Goal: Task Accomplishment & Management: Use online tool/utility

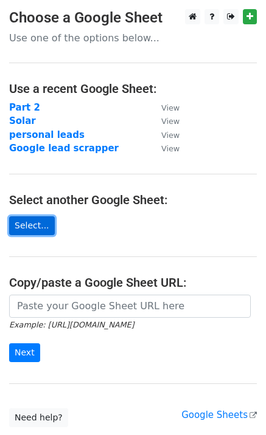
click at [21, 220] on link "Select..." at bounding box center [32, 226] width 46 height 19
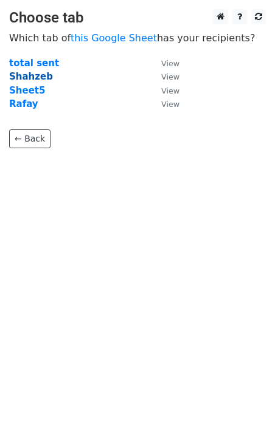
click at [29, 78] on strong "Shahzeb" at bounding box center [31, 76] width 44 height 11
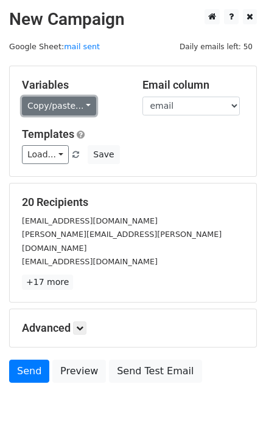
click at [65, 109] on link "Copy/paste..." at bounding box center [59, 106] width 74 height 19
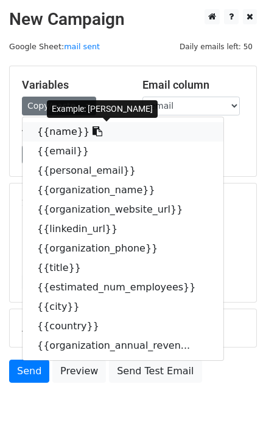
click at [92, 134] on icon at bounding box center [97, 131] width 10 height 10
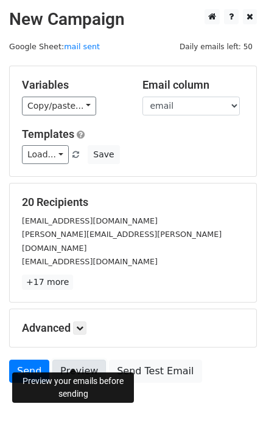
click at [72, 360] on link "Preview" at bounding box center [79, 371] width 54 height 23
click at [56, 322] on h5 "Advanced" at bounding box center [133, 328] width 222 height 13
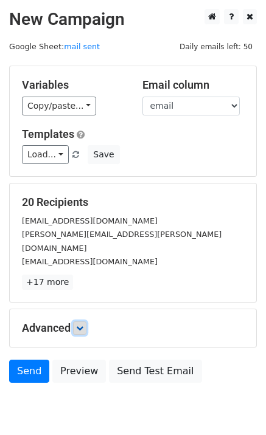
click at [81, 325] on icon at bounding box center [79, 328] width 7 height 7
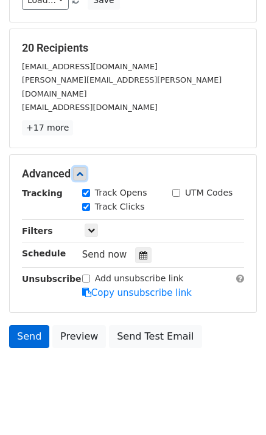
scroll to position [153, 0]
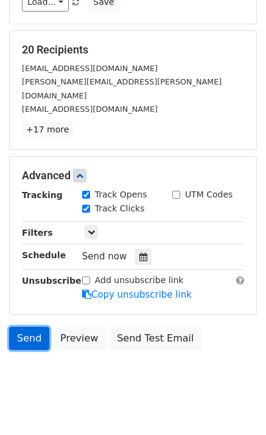
click at [35, 327] on link "Send" at bounding box center [29, 338] width 40 height 23
